Goal: Check status: Check status

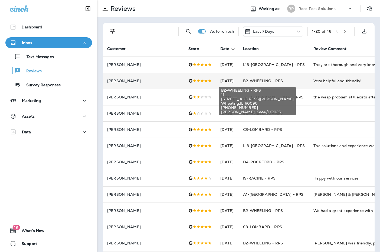
click at [257, 82] on span "B2-WHEELING - RPS" at bounding box center [263, 80] width 40 height 5
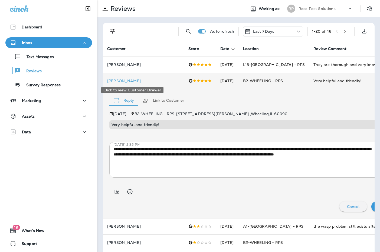
drag, startPoint x: 134, startPoint y: 82, endPoint x: 107, endPoint y: 81, distance: 26.2
click at [107, 81] on p "[PERSON_NAME]" at bounding box center [143, 81] width 72 height 4
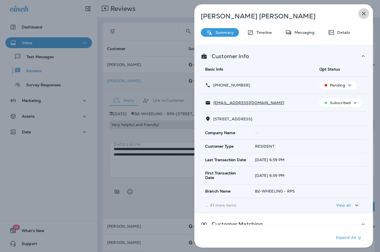
click at [366, 13] on icon "button" at bounding box center [363, 13] width 6 height 6
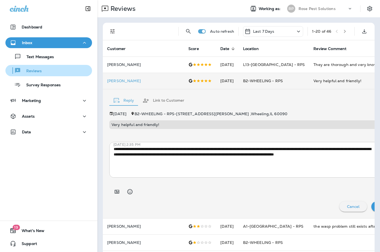
click at [41, 71] on div "Reviews" at bounding box center [49, 71] width 82 height 8
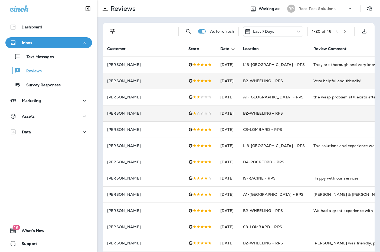
click at [309, 109] on td at bounding box center [349, 113] width 81 height 16
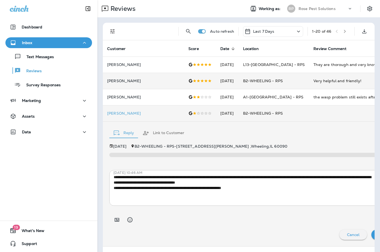
click at [309, 109] on td at bounding box center [349, 113] width 81 height 16
